Goal: Information Seeking & Learning: Learn about a topic

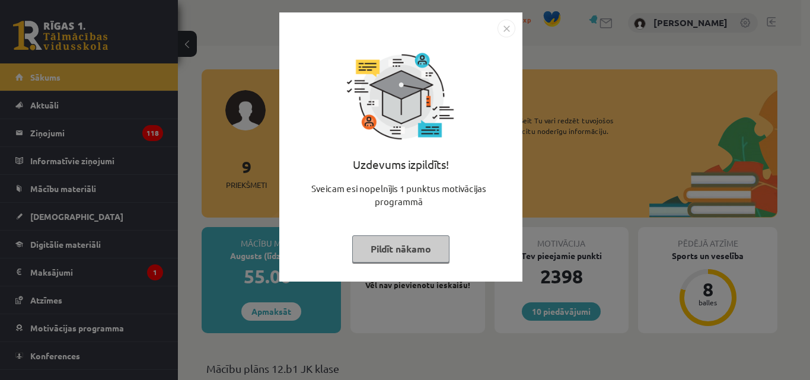
click at [394, 252] on button "Pildīt nākamo" at bounding box center [400, 248] width 97 height 27
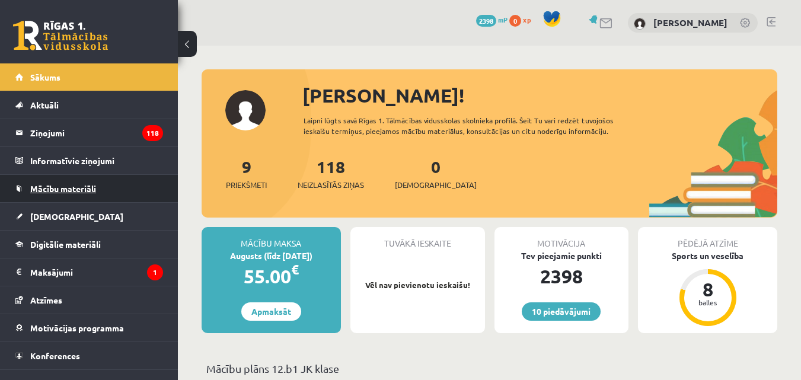
click at [59, 193] on span "Mācību materiāli" at bounding box center [63, 188] width 66 height 11
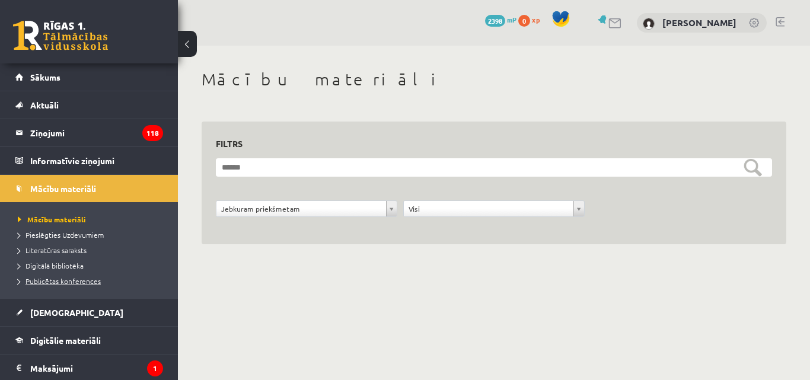
click at [43, 282] on span "Publicētas konferences" at bounding box center [59, 280] width 83 height 9
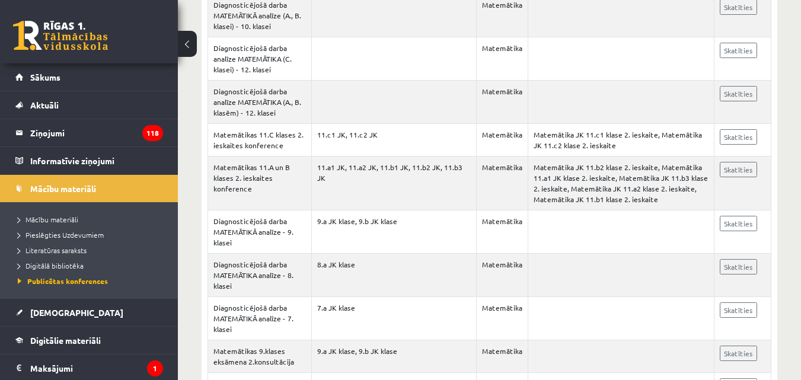
scroll to position [2211, 0]
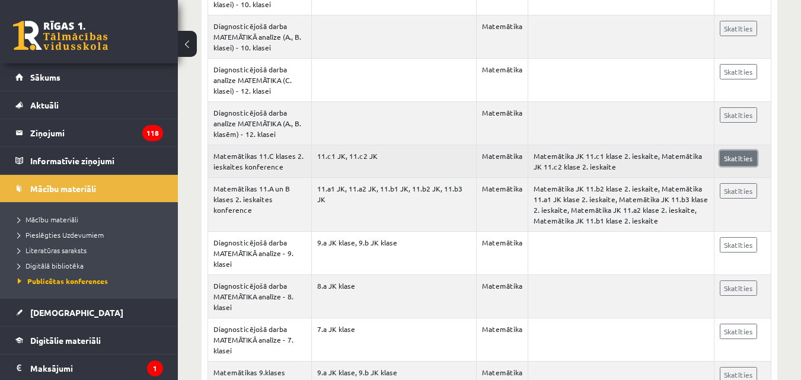
click at [739, 155] on link "Skatīties" at bounding box center [738, 158] width 37 height 15
